Goal: Check status: Check status

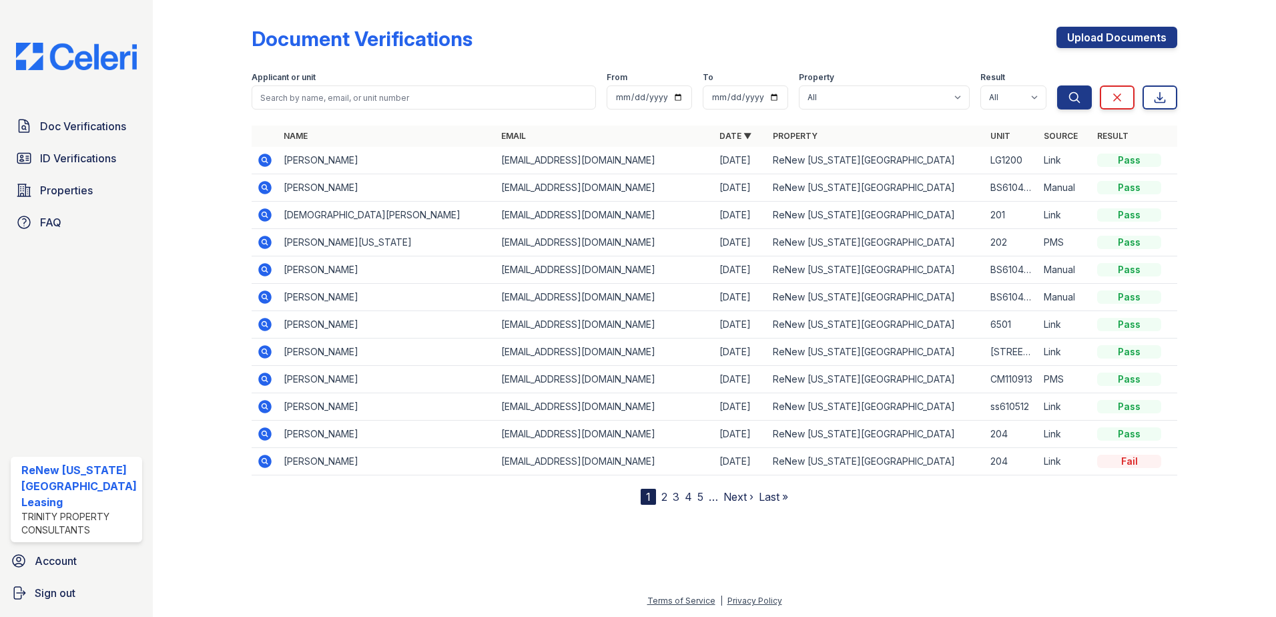
click at [260, 214] on icon at bounding box center [264, 214] width 13 height 13
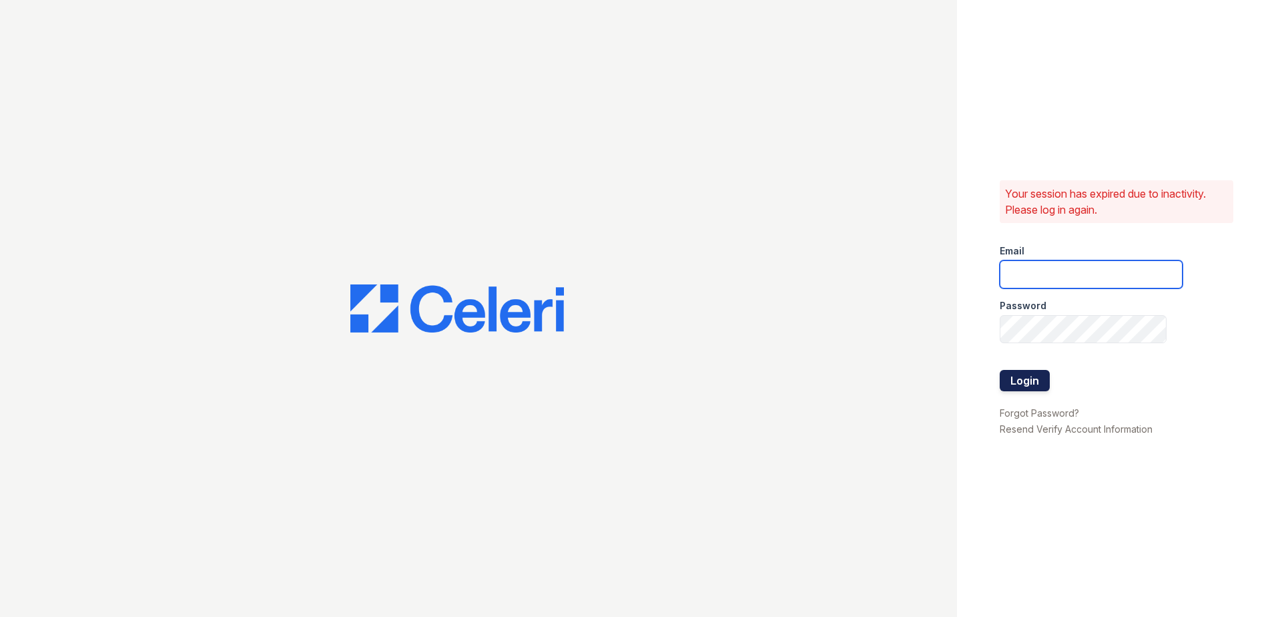
type input "[EMAIL_ADDRESS][DOMAIN_NAME]"
click at [1026, 375] on button "Login" at bounding box center [1025, 380] width 50 height 21
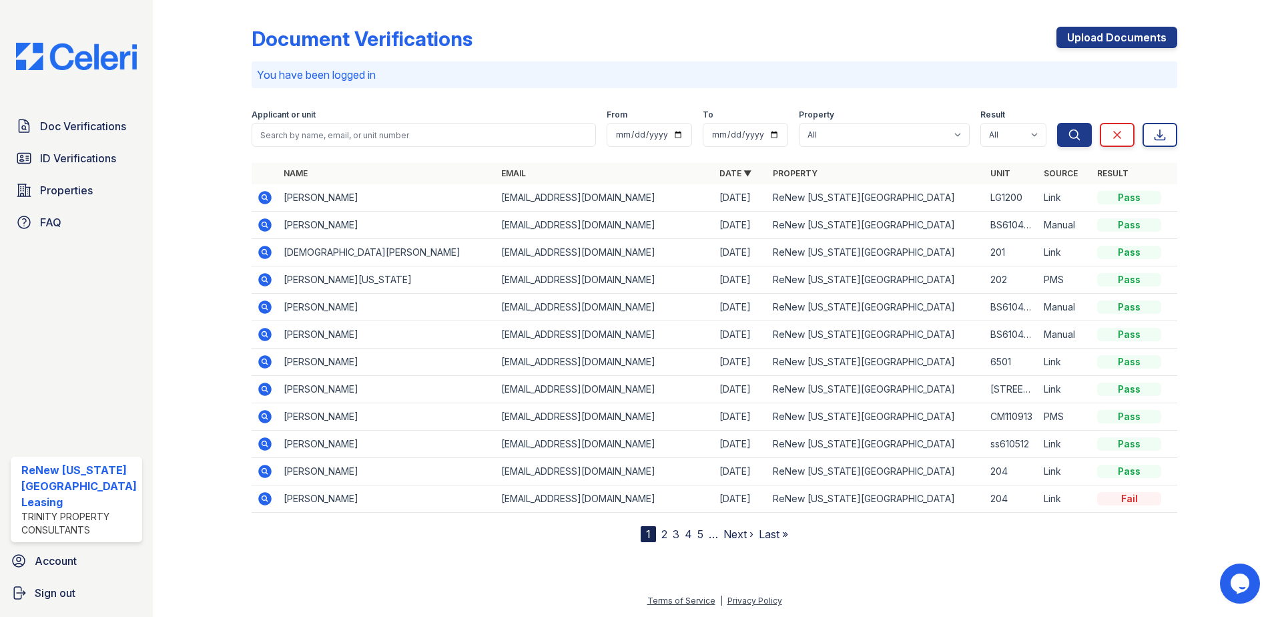
click at [265, 252] on icon at bounding box center [265, 252] width 16 height 16
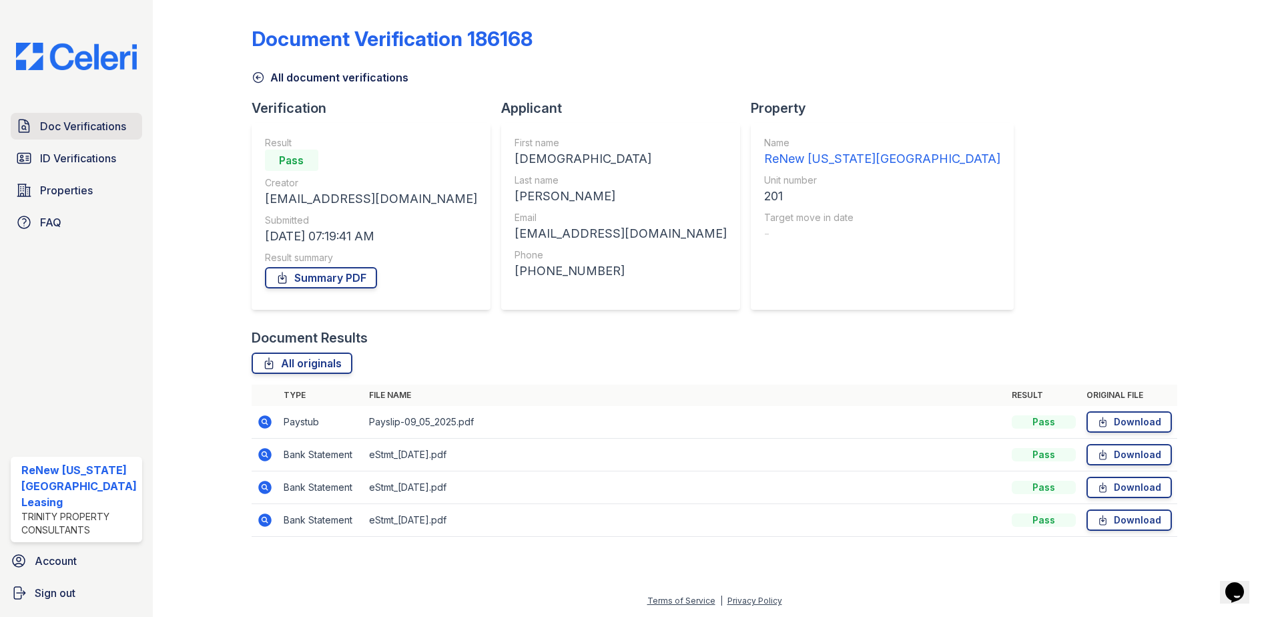
click at [95, 127] on span "Doc Verifications" at bounding box center [83, 126] width 86 height 16
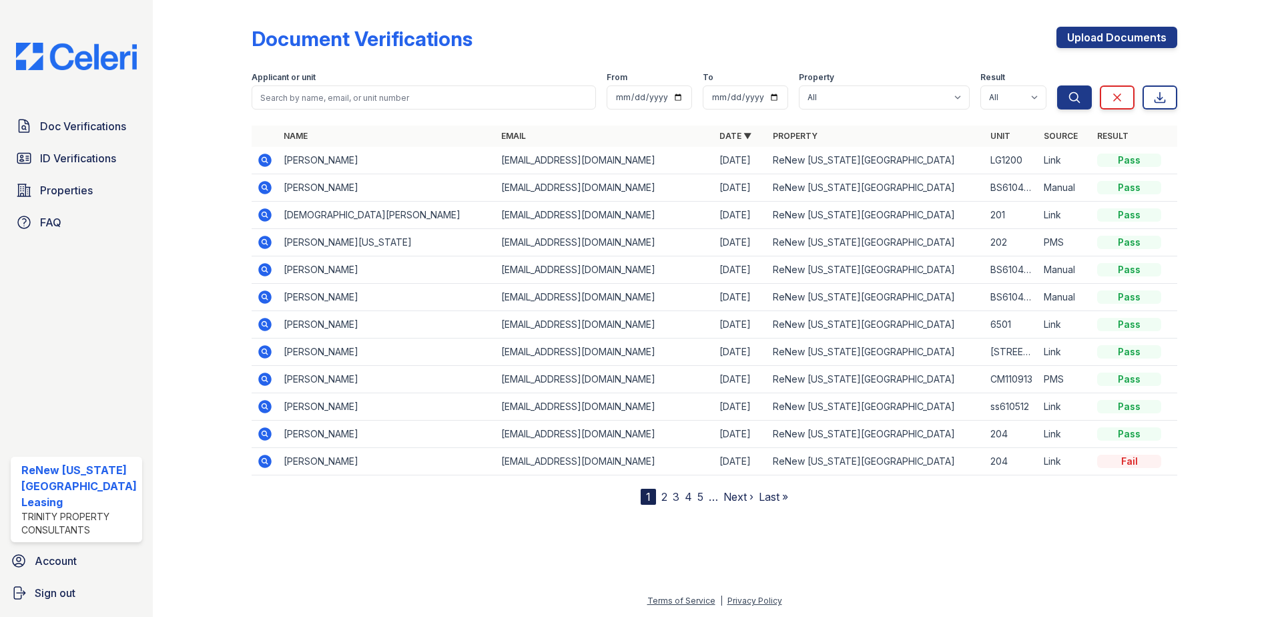
click at [212, 75] on div at bounding box center [212, 254] width 77 height 499
click at [261, 158] on icon at bounding box center [265, 160] width 16 height 16
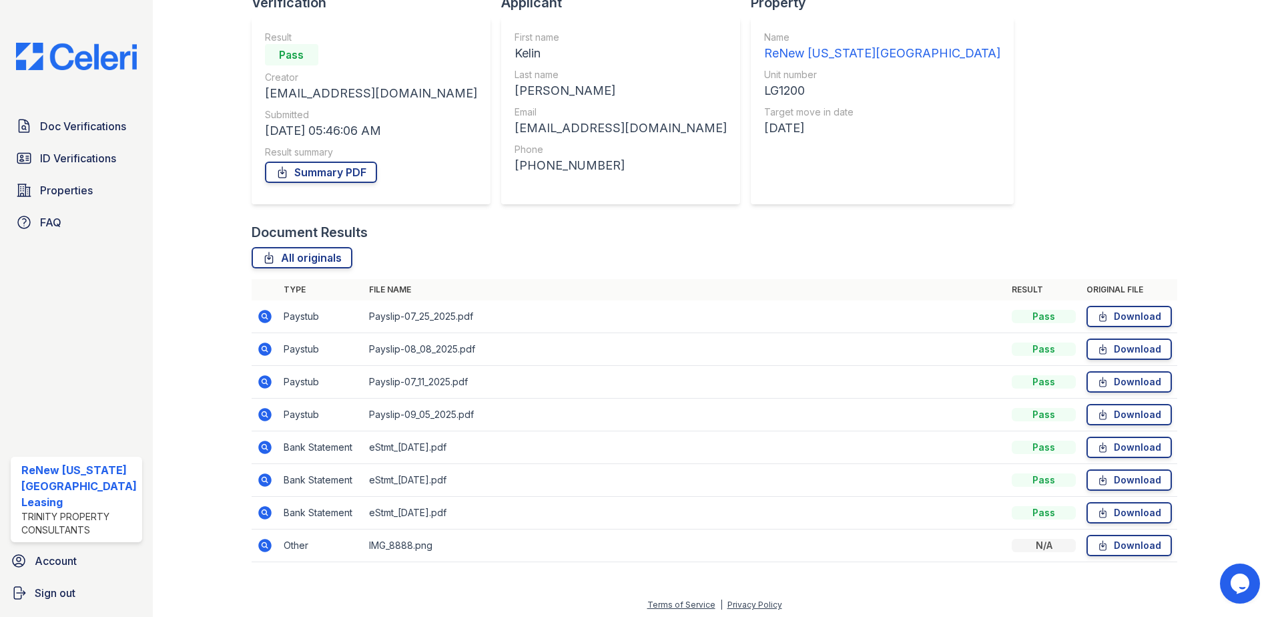
scroll to position [109, 0]
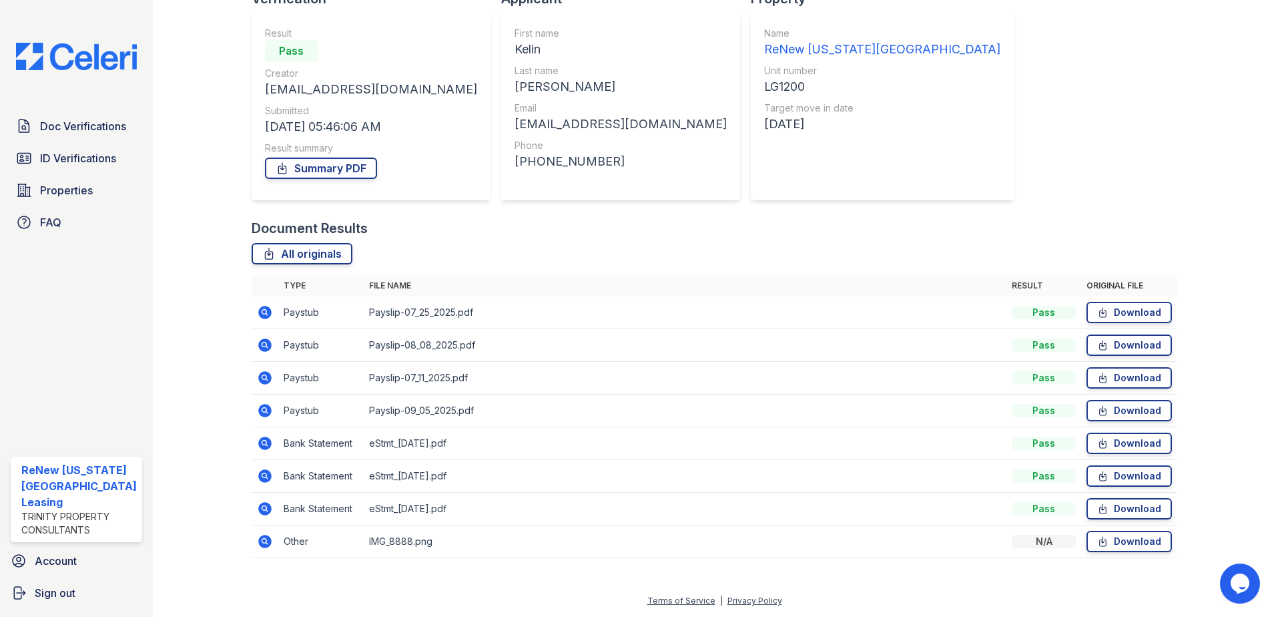
click at [264, 410] on icon at bounding box center [265, 410] width 16 height 16
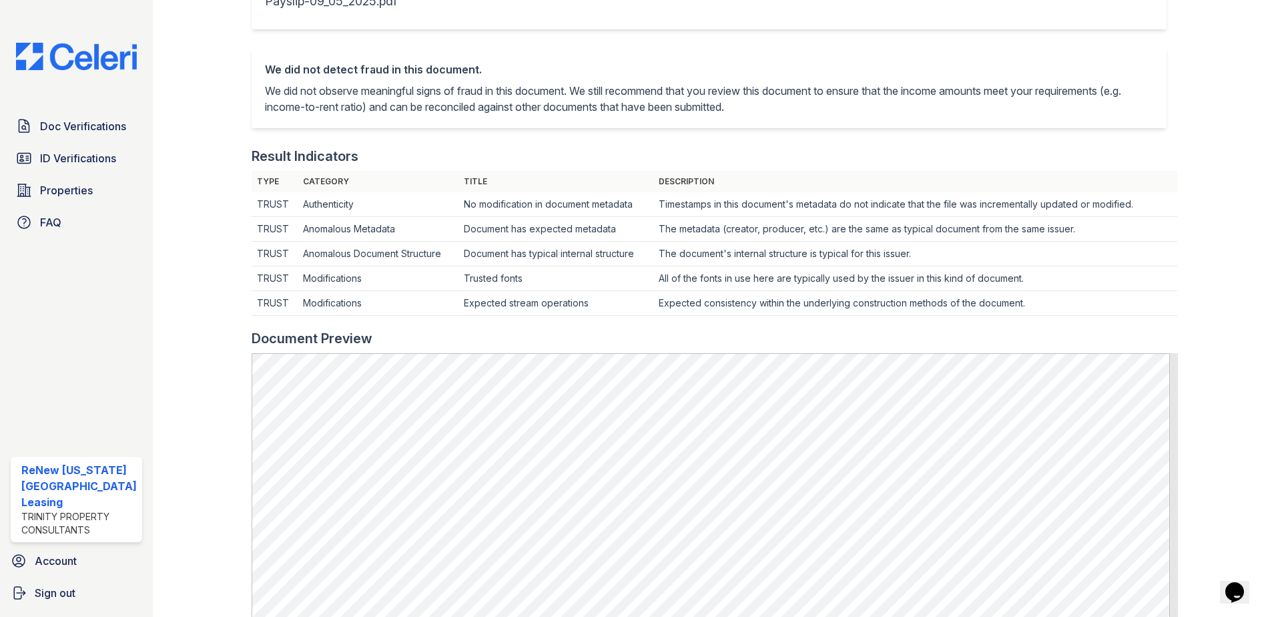
scroll to position [334, 0]
